Goal: Task Accomplishment & Management: Use online tool/utility

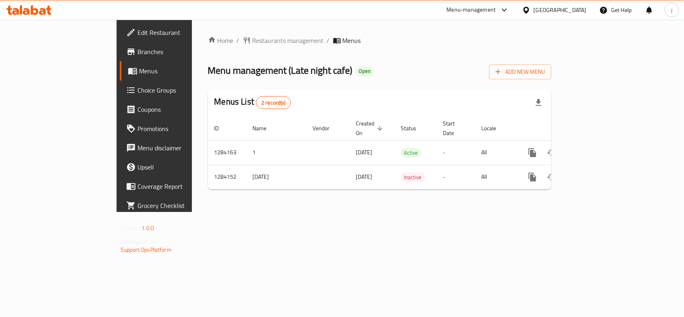
click at [137, 93] on span "Choice Groups" at bounding box center [180, 90] width 87 height 10
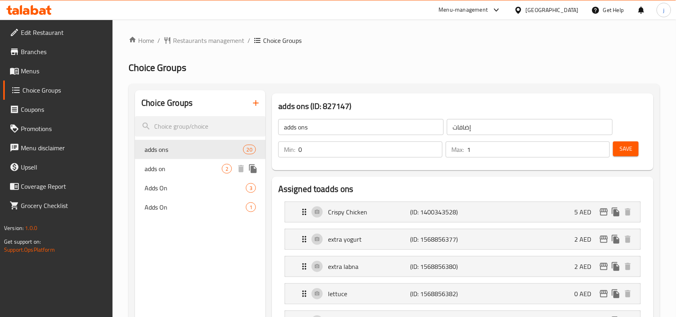
click at [172, 164] on span "adds on" at bounding box center [183, 169] width 77 height 10
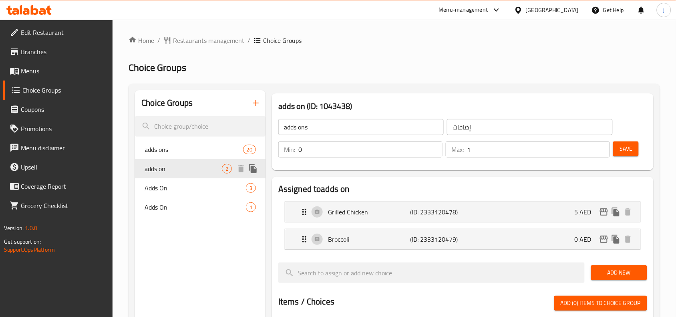
type input "adds on"
type input "إضافات"
click at [172, 185] on span "Adds On" at bounding box center [183, 188] width 77 height 10
type input "Adds On"
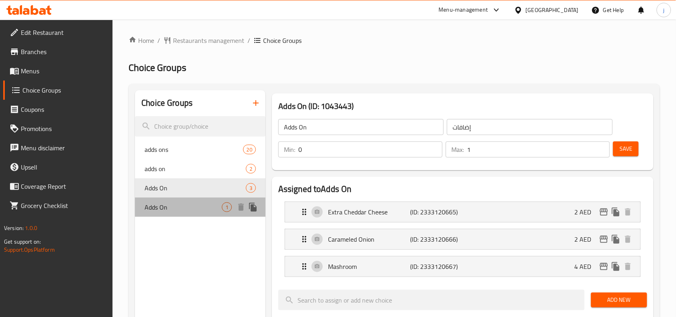
click at [172, 202] on span "Adds On" at bounding box center [183, 207] width 77 height 10
type input "إضافات"
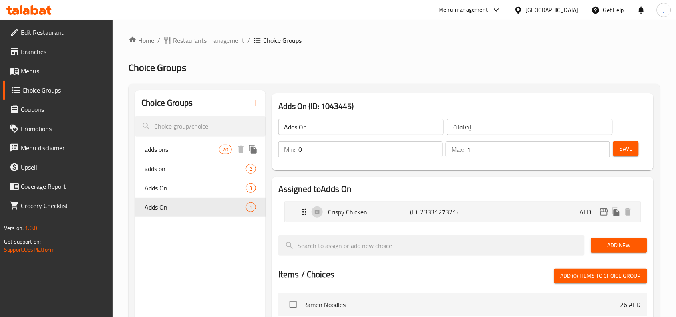
click at [195, 145] on span "adds ons" at bounding box center [182, 150] width 74 height 10
type input "adds ons"
type input "إضافات"
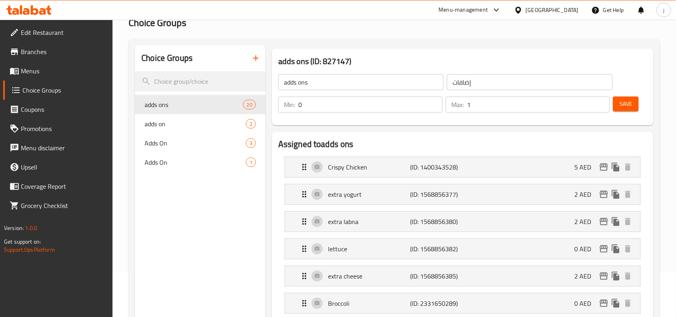
scroll to position [67, 0]
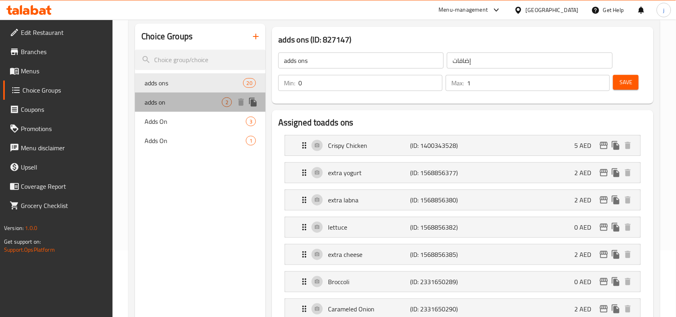
click at [174, 101] on span "adds on" at bounding box center [183, 102] width 77 height 10
type input "adds on"
type input "إضافات"
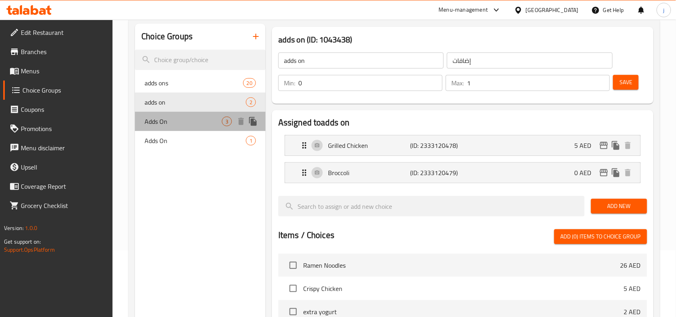
click at [171, 121] on span "Adds On" at bounding box center [183, 122] width 77 height 10
type input "Adds On"
type input "إضافات"
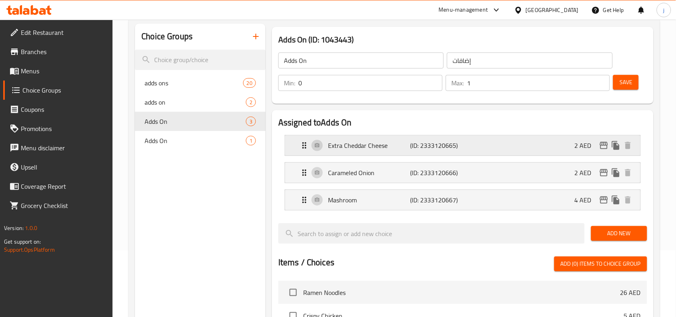
click at [305, 147] on icon "Expand" at bounding box center [305, 146] width 10 height 10
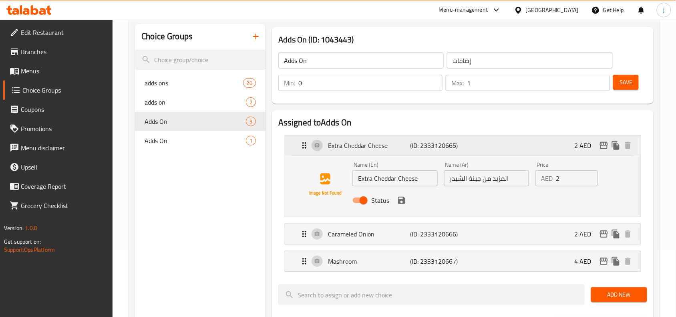
click at [305, 147] on icon "Expand" at bounding box center [305, 146] width 10 height 10
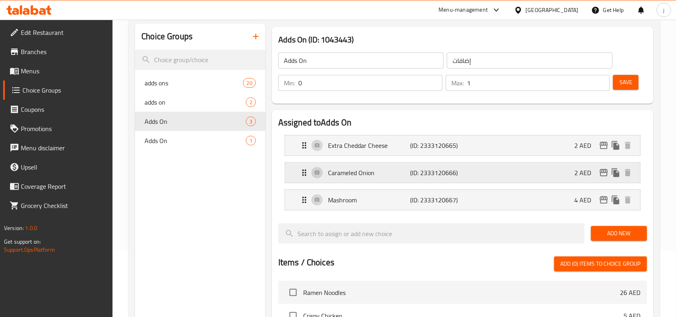
click at [303, 174] on icon "Expand" at bounding box center [305, 173] width 10 height 10
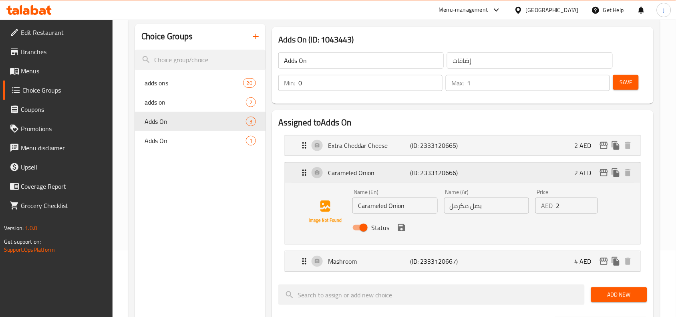
click at [307, 181] on div "Carameled Onion (ID: 2333120666) 2 AED" at bounding box center [465, 173] width 331 height 20
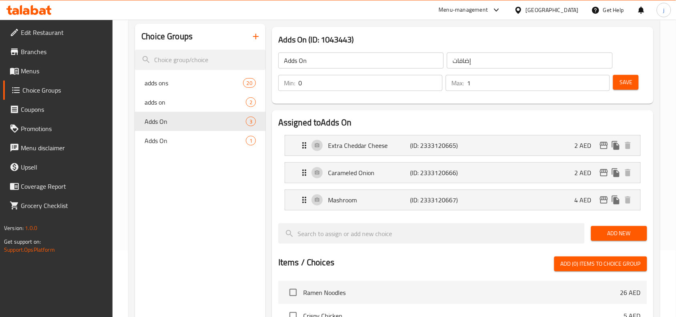
click at [210, 194] on div "Choice Groups adds ons 20 adds on 2 Adds On 3 Adds On 1" at bounding box center [200, 279] width 131 height 510
click at [317, 145] on div "Extra Cheddar Cheese (ID: 2333120665) 2 AED" at bounding box center [465, 145] width 331 height 20
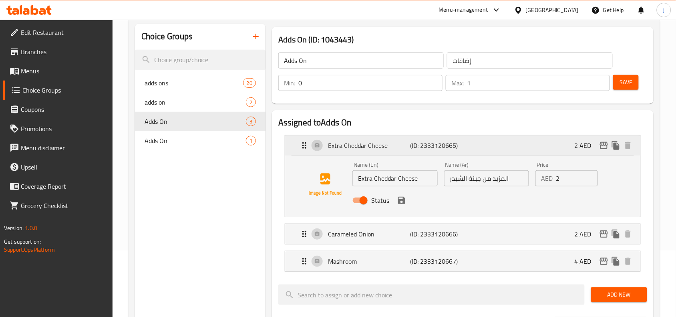
click at [317, 145] on div "Extra Cheddar Cheese (ID: 2333120665) 2 AED" at bounding box center [465, 145] width 331 height 20
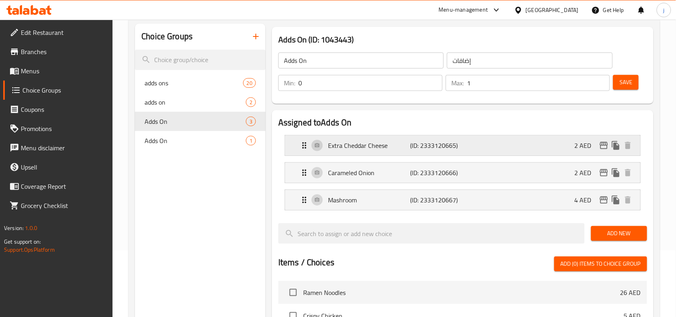
click at [317, 145] on div "Extra Cheddar Cheese (ID: 2333120665) 2 AED" at bounding box center [465, 145] width 331 height 20
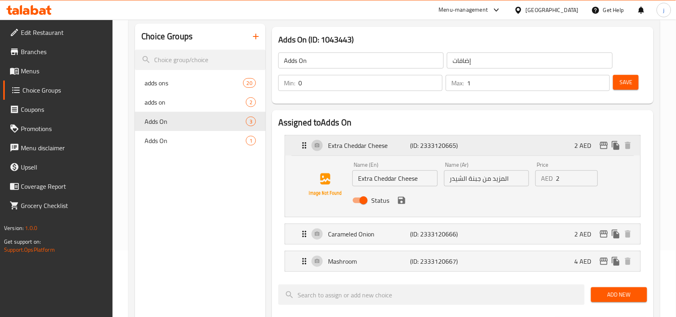
click at [317, 145] on div "Extra Cheddar Cheese (ID: 2333120665) 2 AED" at bounding box center [465, 145] width 331 height 20
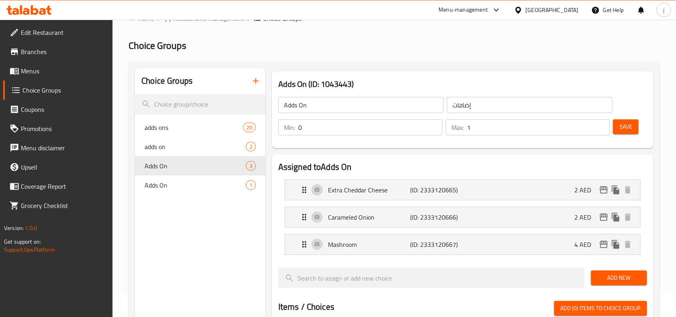
scroll to position [0, 0]
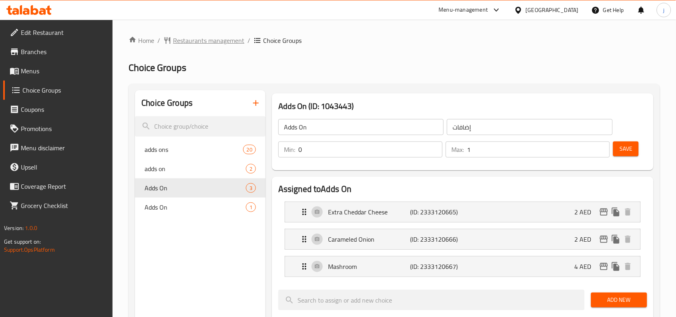
click at [211, 36] on span "Restaurants management" at bounding box center [208, 41] width 71 height 10
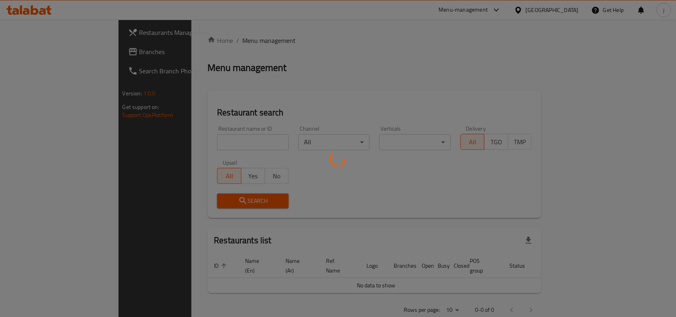
click at [37, 49] on div at bounding box center [338, 158] width 676 height 317
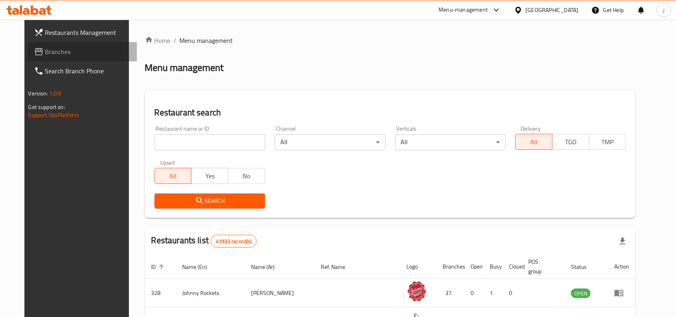
click at [45, 51] on span "Branches" at bounding box center [88, 52] width 86 height 10
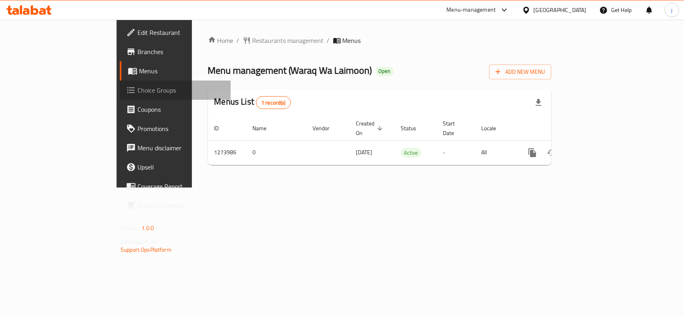
click at [137, 87] on span "Choice Groups" at bounding box center [180, 90] width 87 height 10
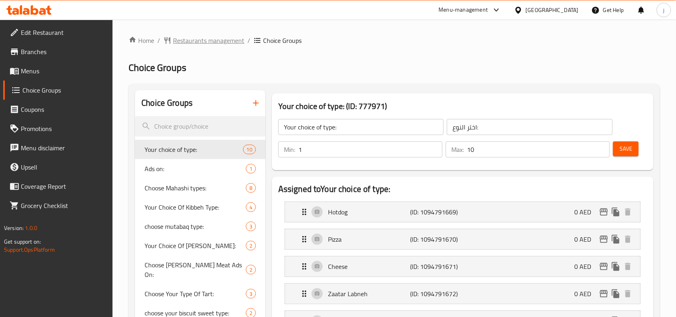
click at [215, 45] on span "Restaurants management" at bounding box center [208, 41] width 71 height 10
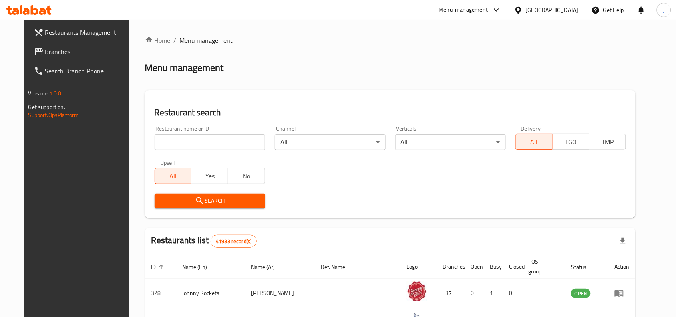
click at [47, 52] on div at bounding box center [338, 158] width 676 height 317
click at [46, 52] on span "Branches" at bounding box center [88, 52] width 86 height 10
